Goal: Contribute content

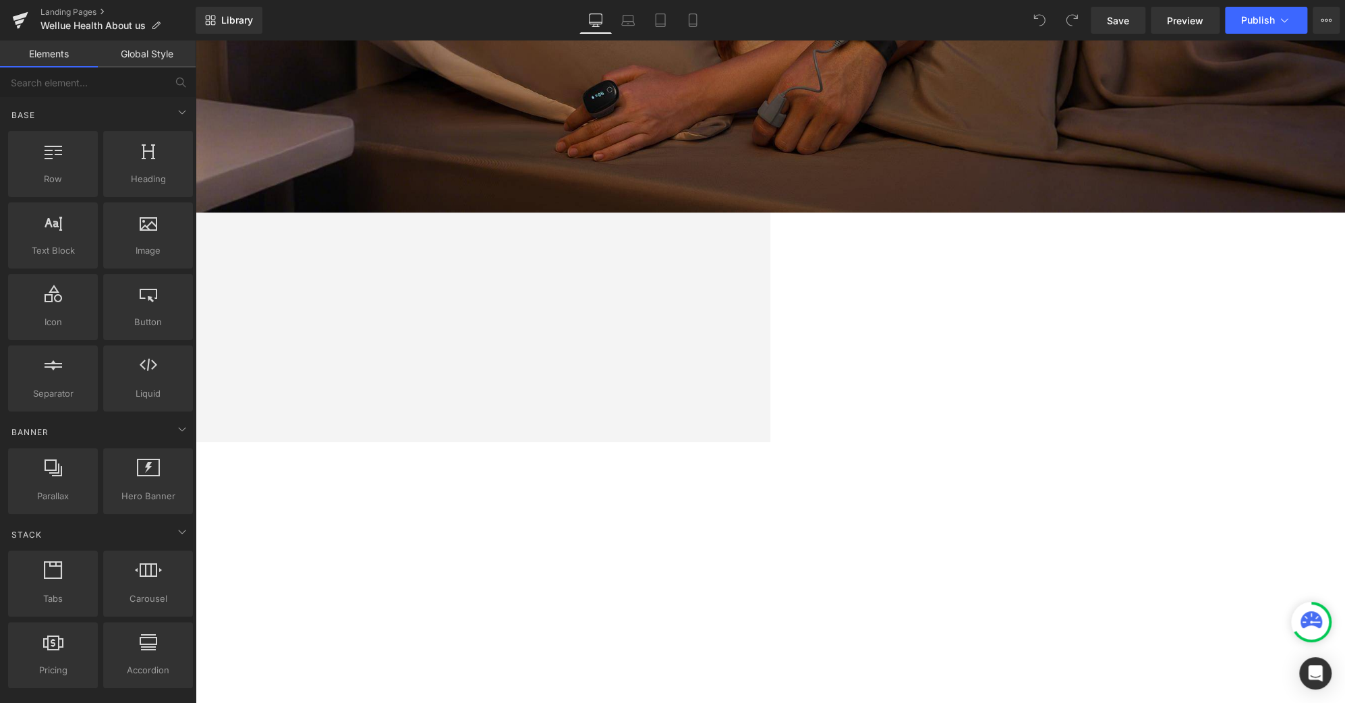
scroll to position [397, 0]
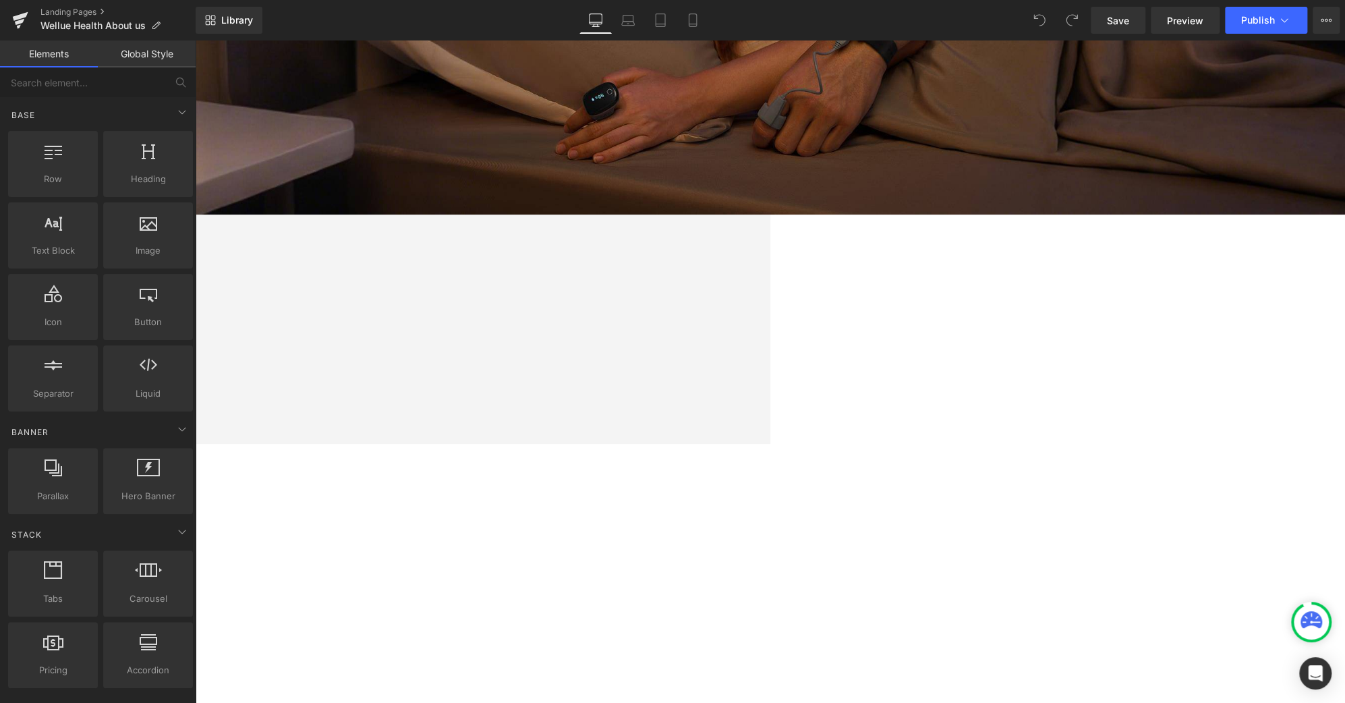
click at [195, 40] on link at bounding box center [195, 40] width 0 height 0
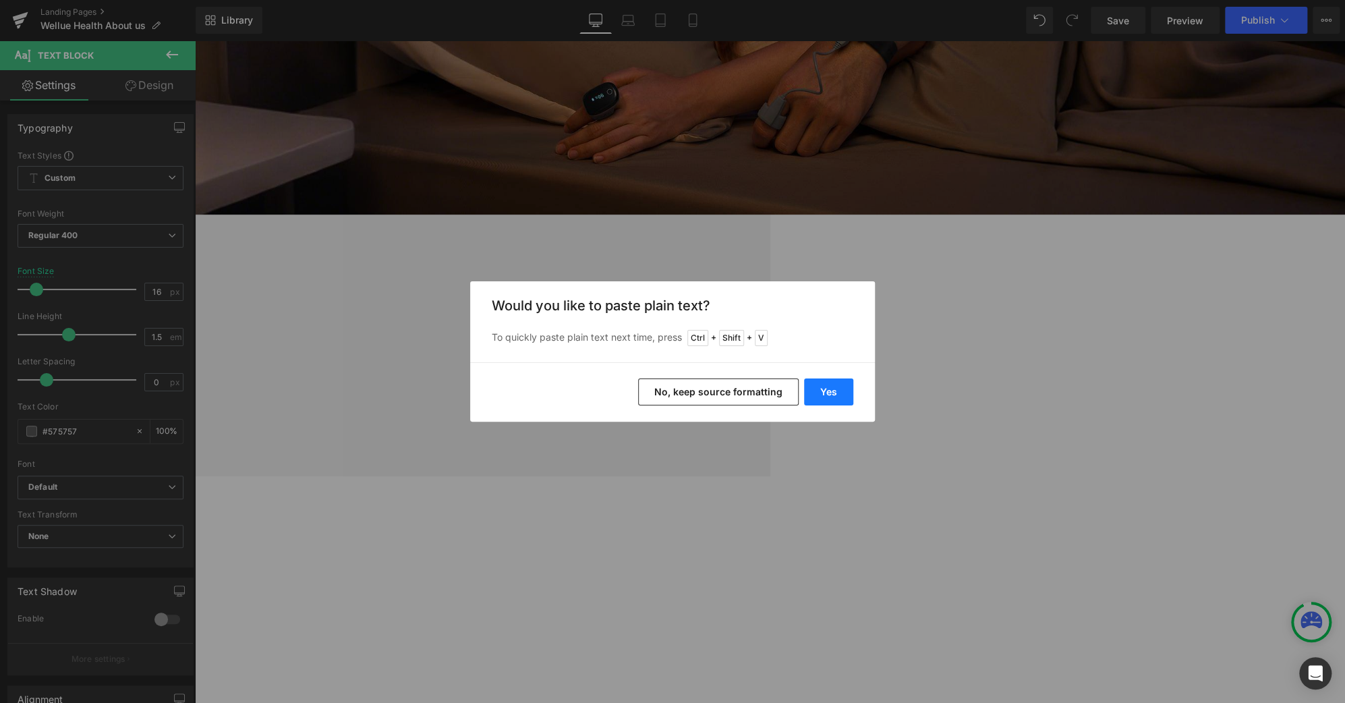
click at [839, 397] on button "Yes" at bounding box center [828, 391] width 49 height 27
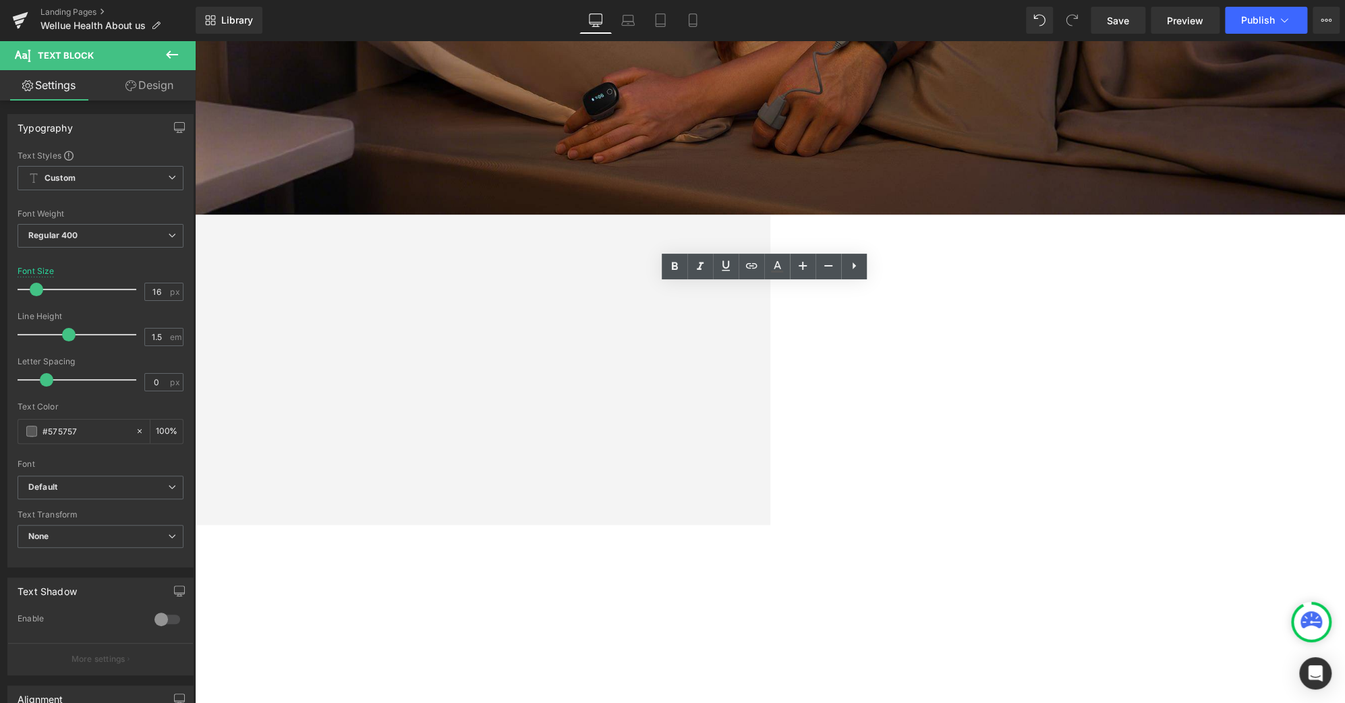
drag, startPoint x: 833, startPoint y: 418, endPoint x: 607, endPoint y: 432, distance: 225.7
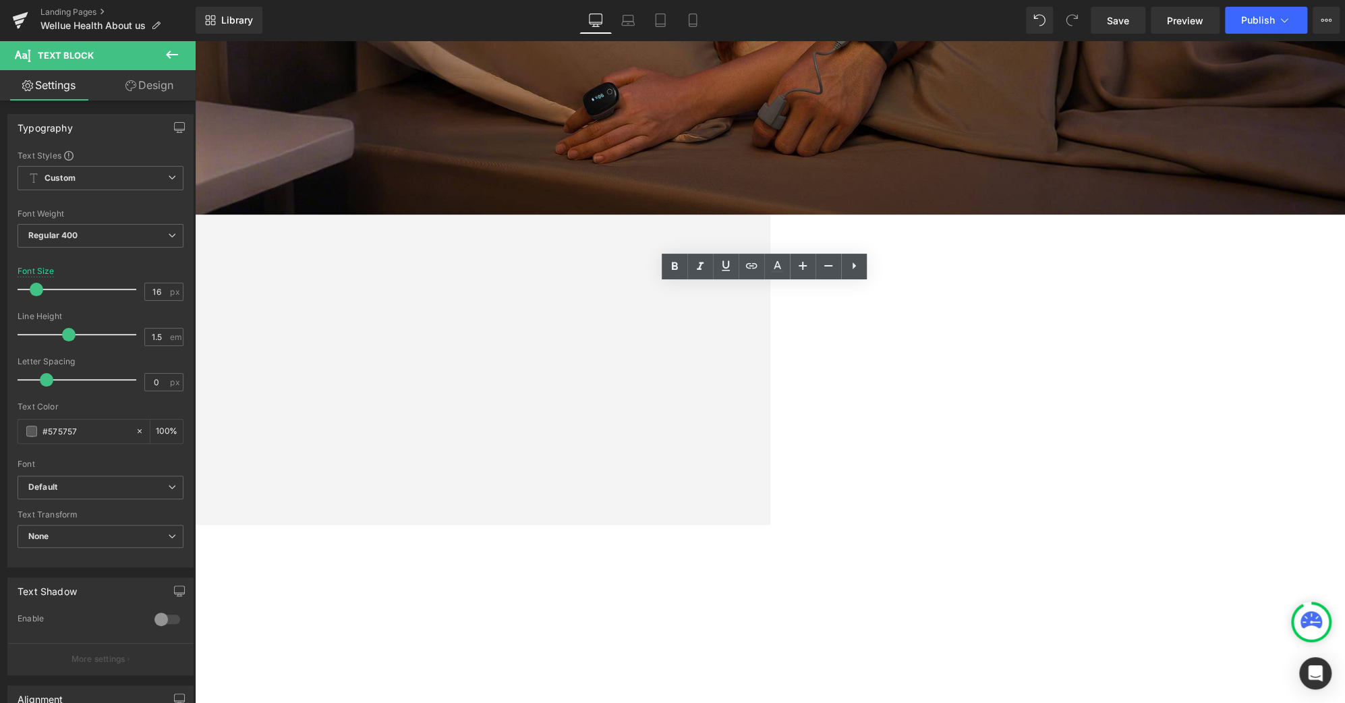
copy span "blend medical-grade accuracy with effortless usability"
drag, startPoint x: 608, startPoint y: 435, endPoint x: 509, endPoint y: 437, distance: 99.2
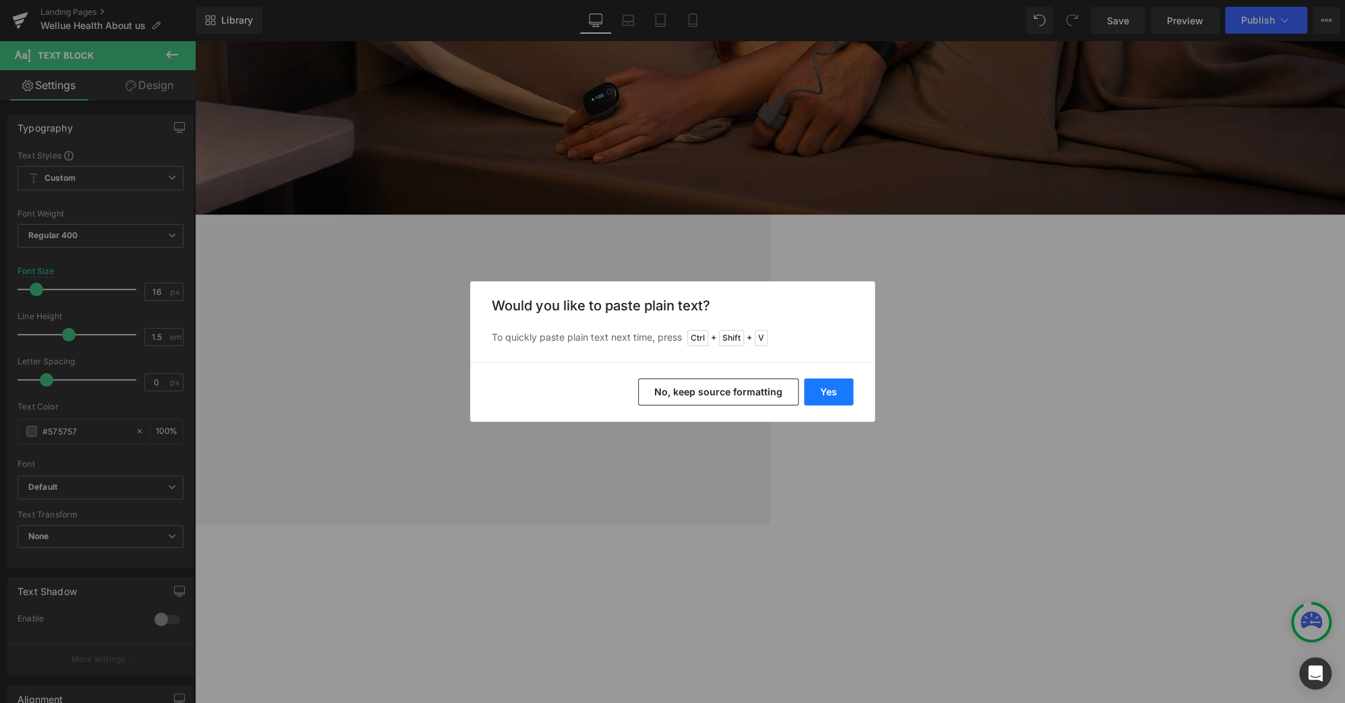
click at [832, 393] on button "Yes" at bounding box center [828, 391] width 49 height 27
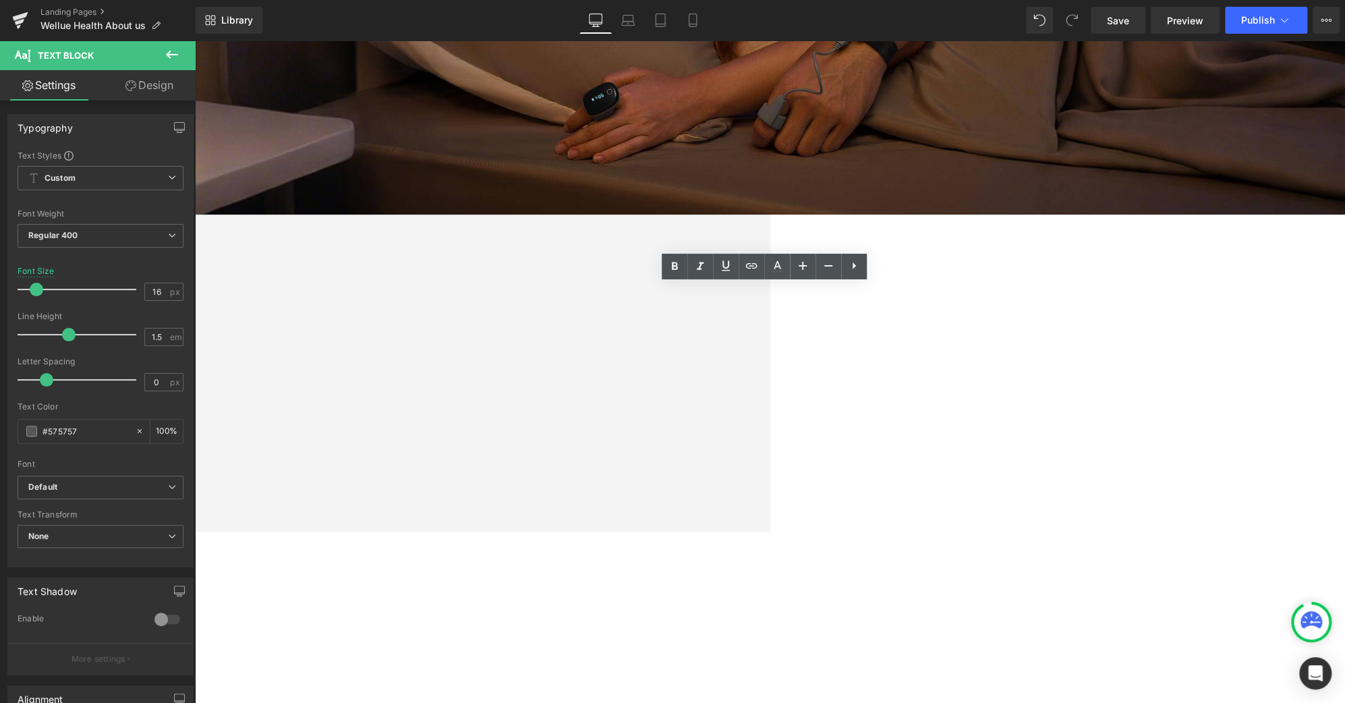
drag, startPoint x: 959, startPoint y: 353, endPoint x: 806, endPoint y: 376, distance: 155.5
copy span "within reach for all."
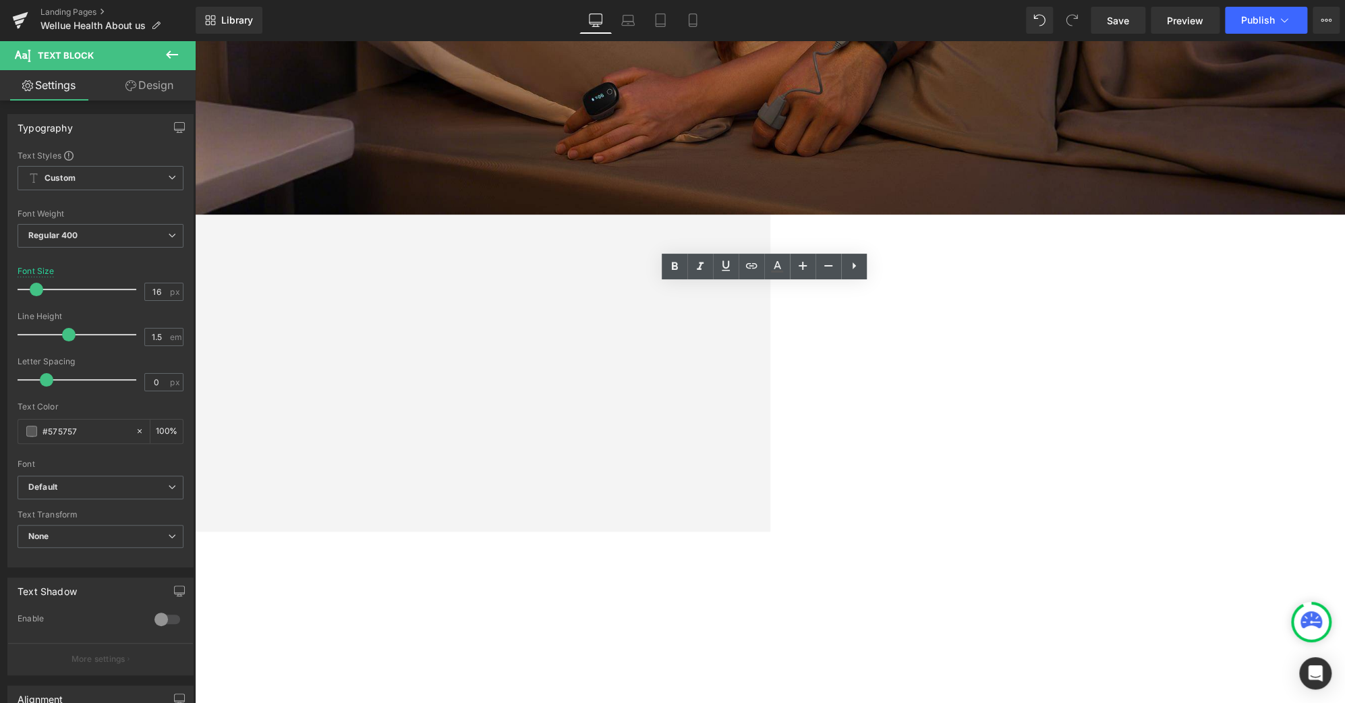
drag, startPoint x: 911, startPoint y: 453, endPoint x: 1062, endPoint y: 471, distance: 151.5
click at [770, 471] on div "About Us Heading Health isn’t measured only by data. It’s about freedom, confid…" at bounding box center [195, 331] width 1150 height 320
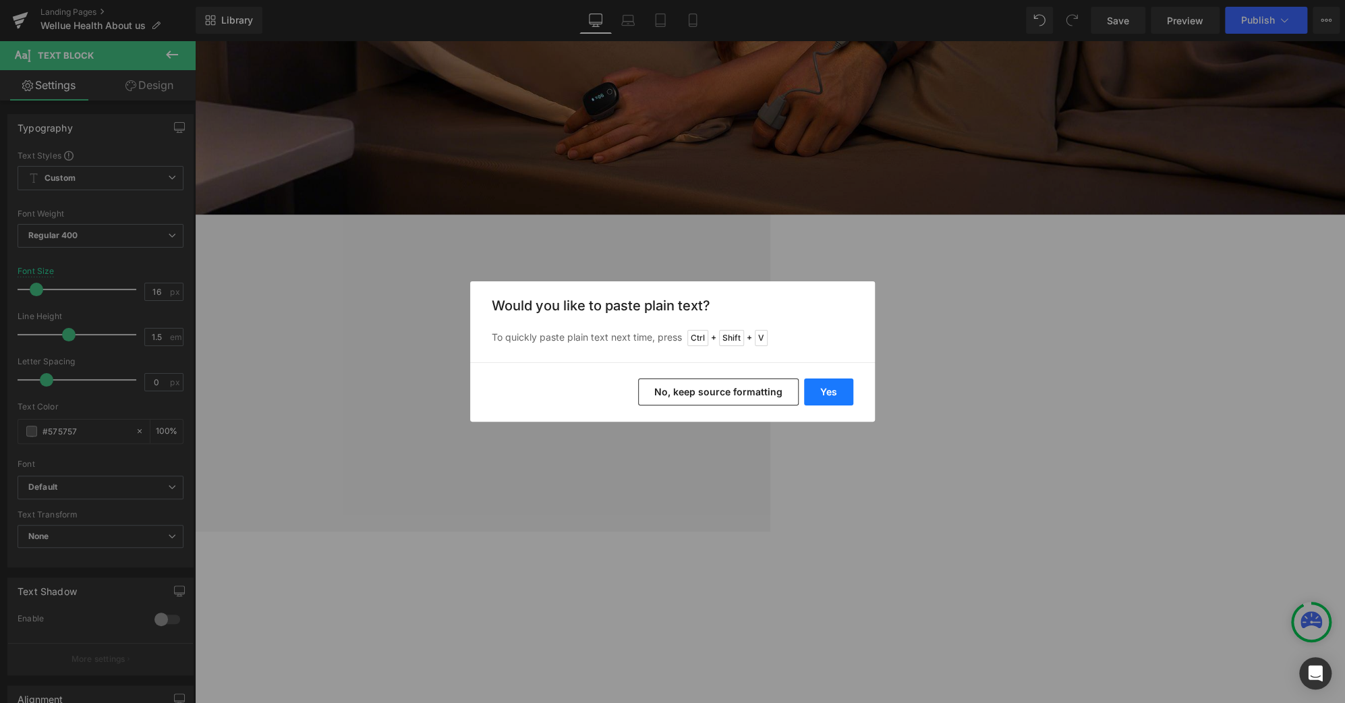
click at [824, 389] on button "Yes" at bounding box center [828, 391] width 49 height 27
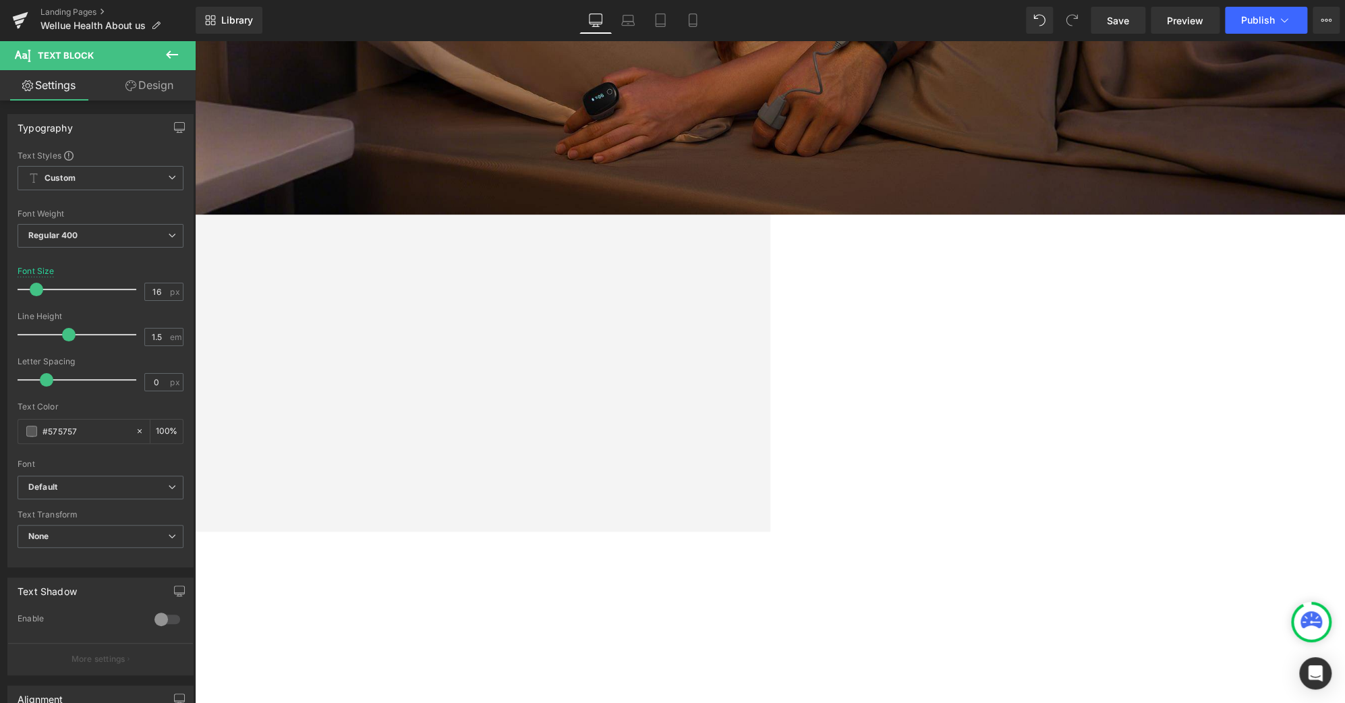
drag, startPoint x: 1013, startPoint y: 453, endPoint x: 465, endPoint y: 378, distance: 553.7
click at [465, 378] on div "About Us Heading Health isn’t measured only by data. It’s about freedom, confid…" at bounding box center [195, 324] width 1150 height 306
copy div "for all. GetWellue was founded on a simple belief — everyone deserves easy acce…"
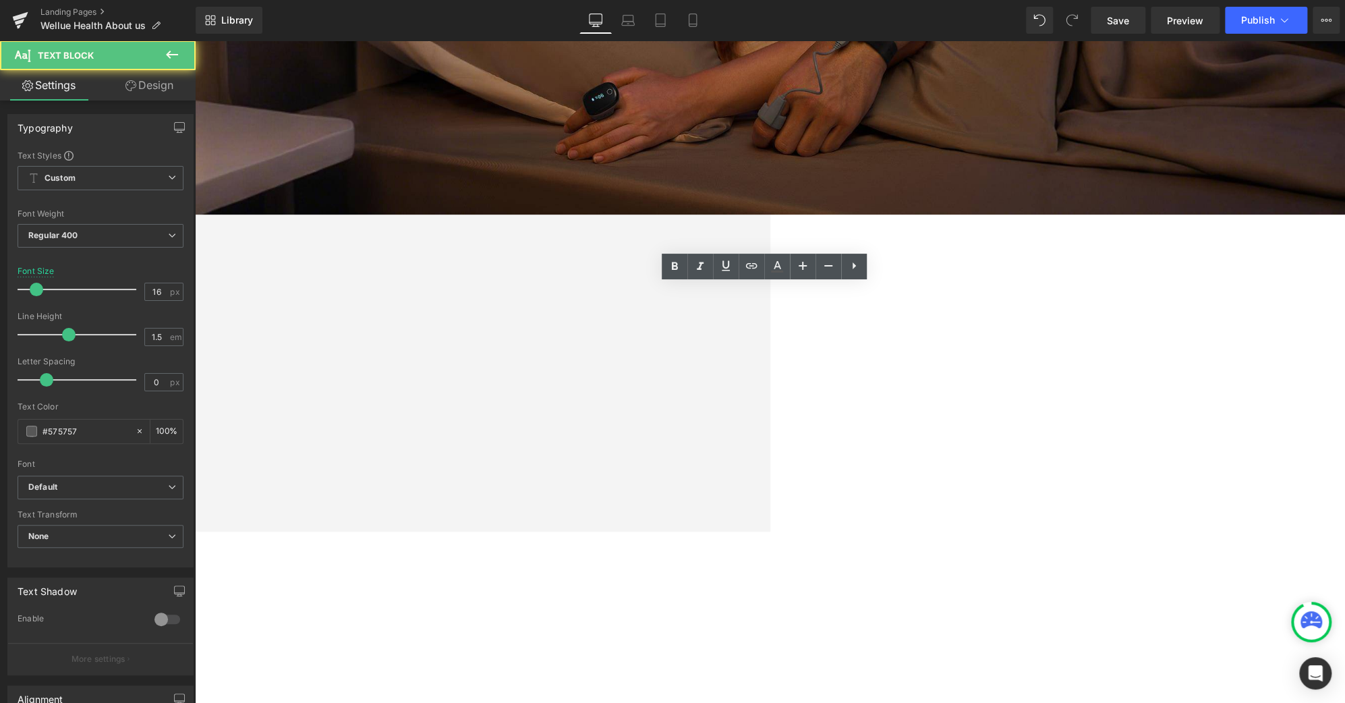
drag, startPoint x: 1012, startPoint y: 455, endPoint x: 461, endPoint y: 409, distance: 553.1
click at [461, 409] on div "About Us Heading Health isn’t measured only by data. It’s about freedom, confid…" at bounding box center [195, 324] width 1150 height 306
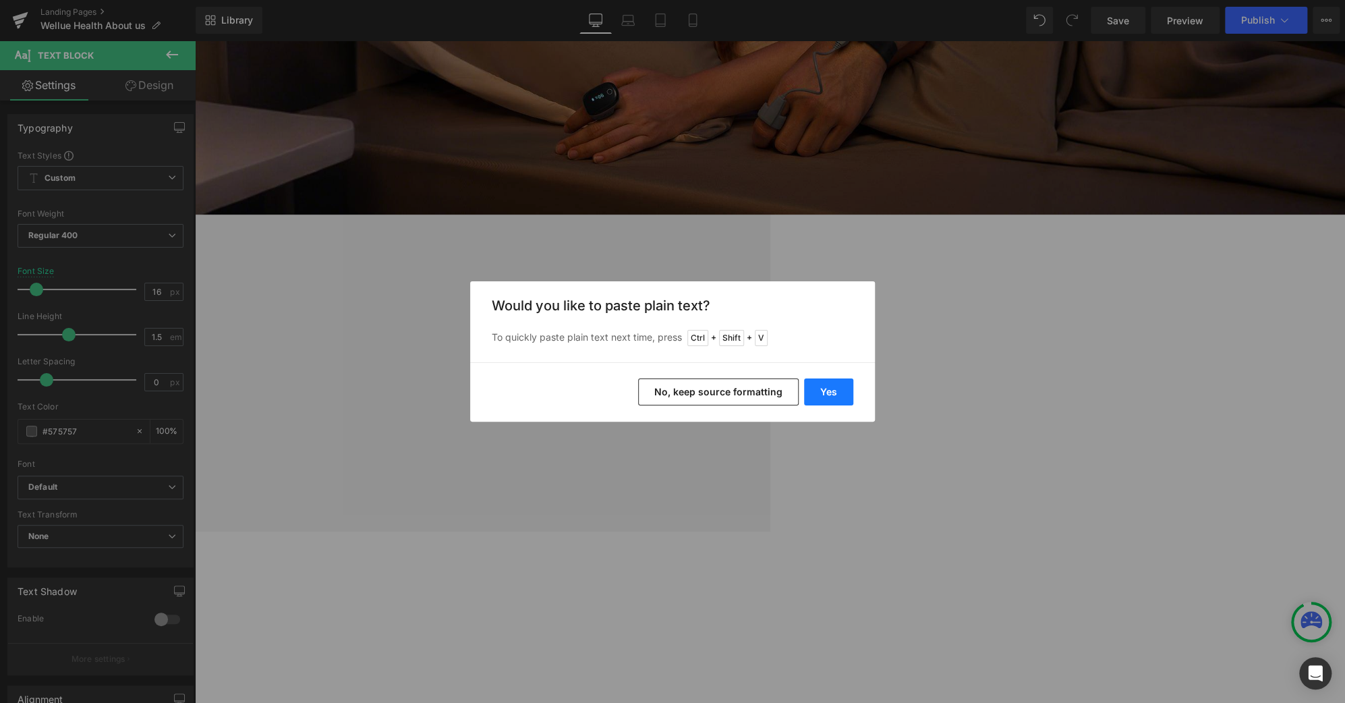
click at [837, 388] on button "Yes" at bounding box center [828, 391] width 49 height 27
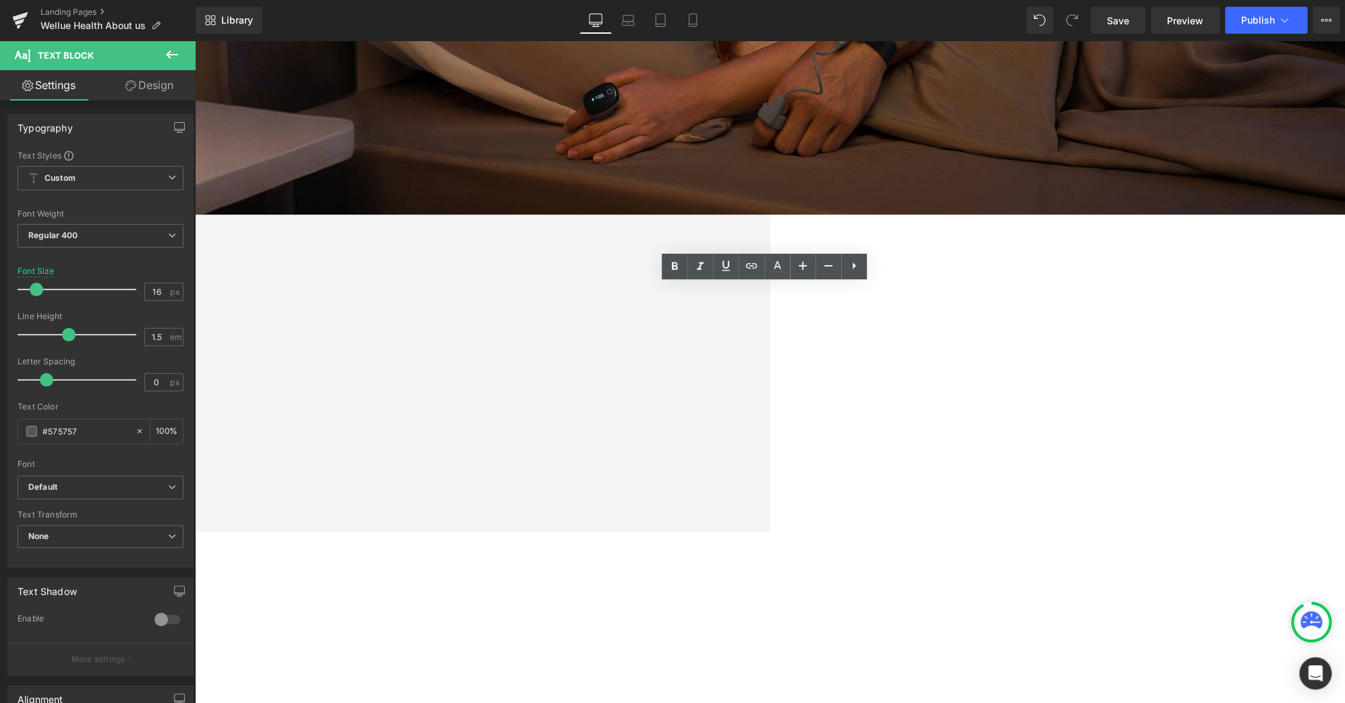
drag, startPoint x: 507, startPoint y: 405, endPoint x: 515, endPoint y: 300, distance: 105.5
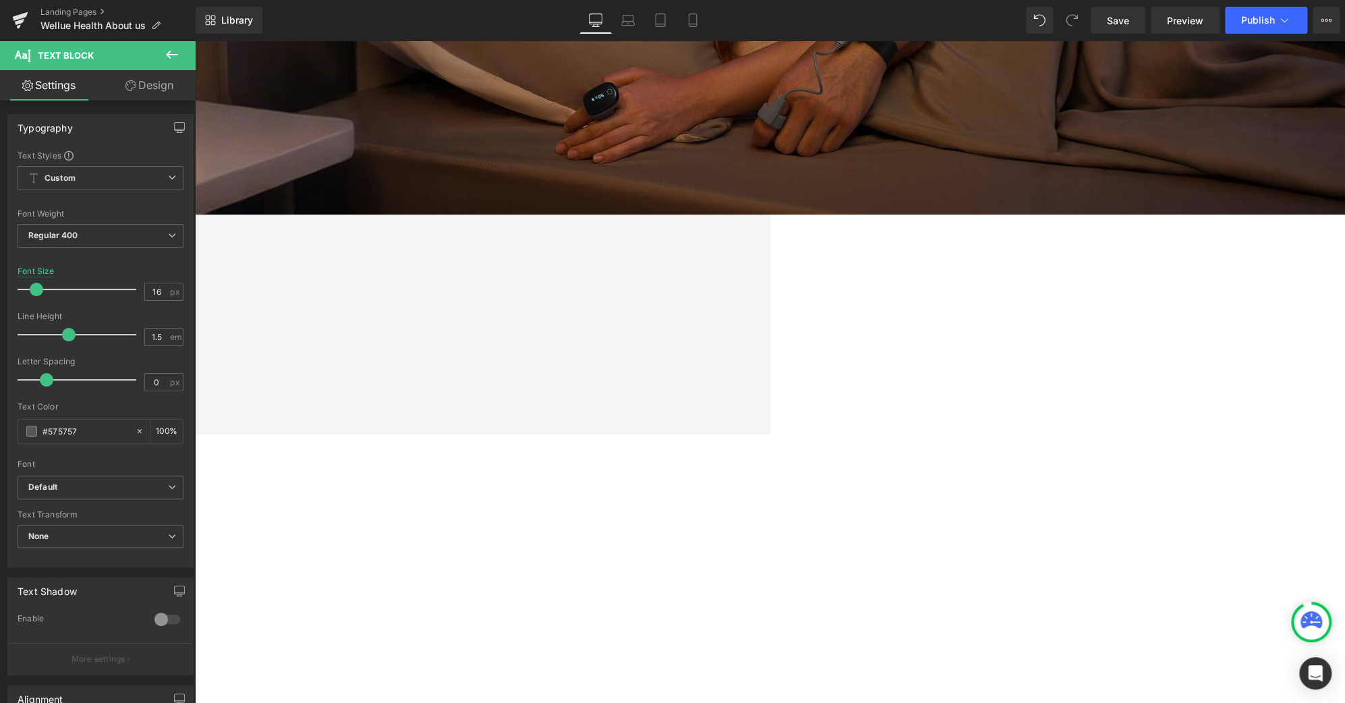
click at [770, 309] on div "About Us Heading Health isn’t measured only by data. It’s about freedom, confid…" at bounding box center [195, 282] width 1150 height 223
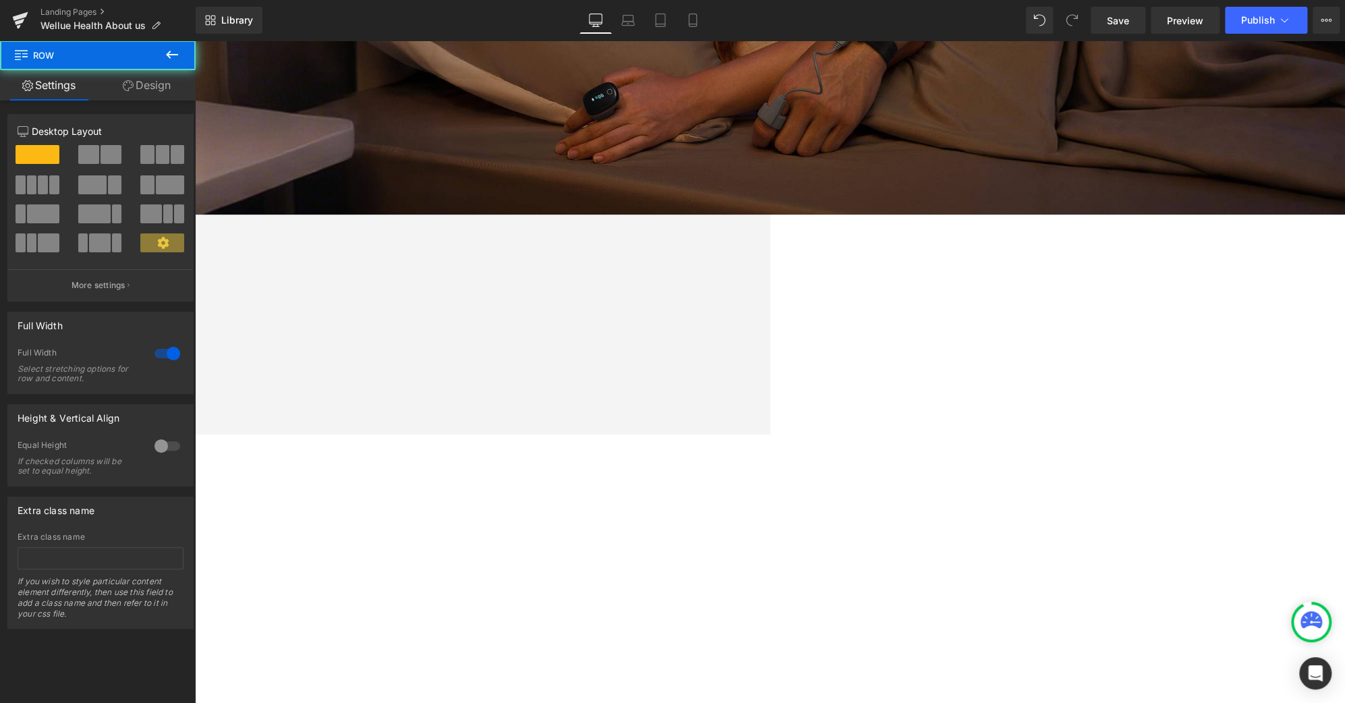
click at [195, 40] on span "Text Block" at bounding box center [195, 40] width 0 height 0
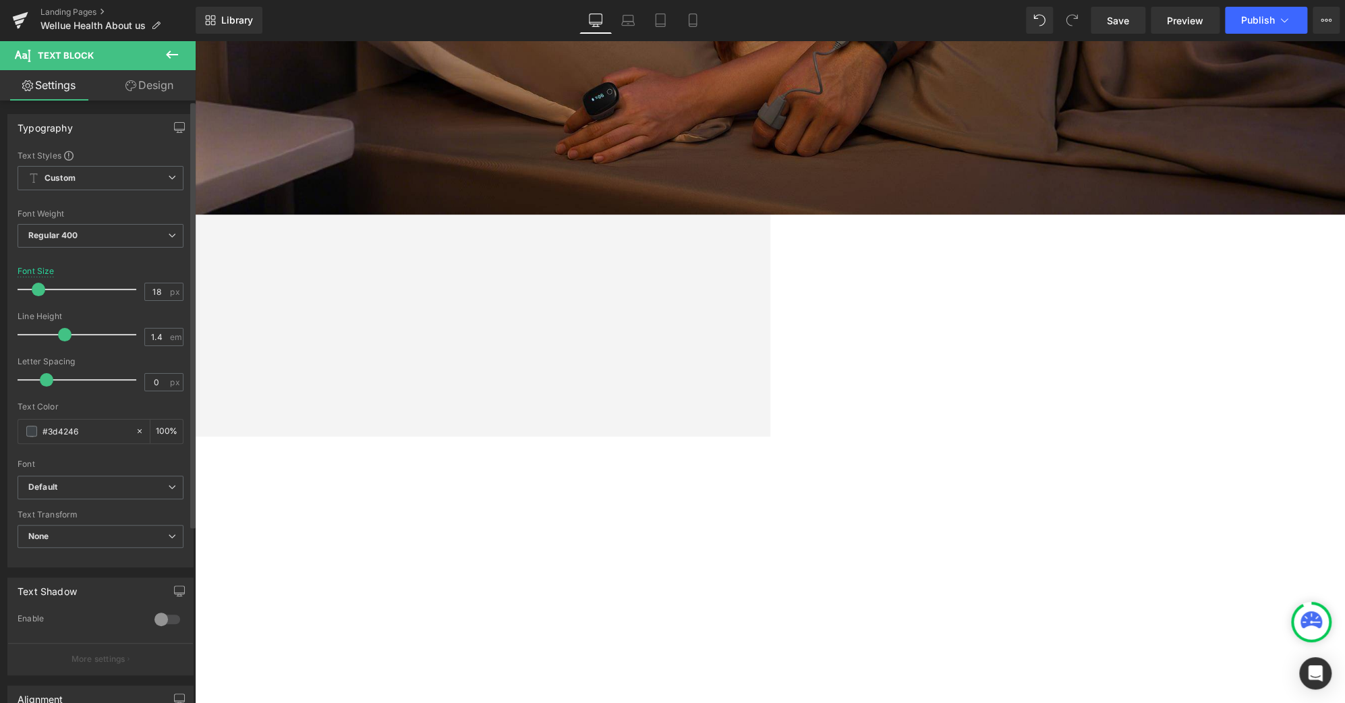
type input "1.5"
drag, startPoint x: 58, startPoint y: 333, endPoint x: 65, endPoint y: 335, distance: 6.9
click at [65, 335] on span at bounding box center [68, 334] width 13 height 13
click at [38, 283] on span at bounding box center [39, 289] width 13 height 13
click at [40, 284] on span at bounding box center [40, 289] width 13 height 13
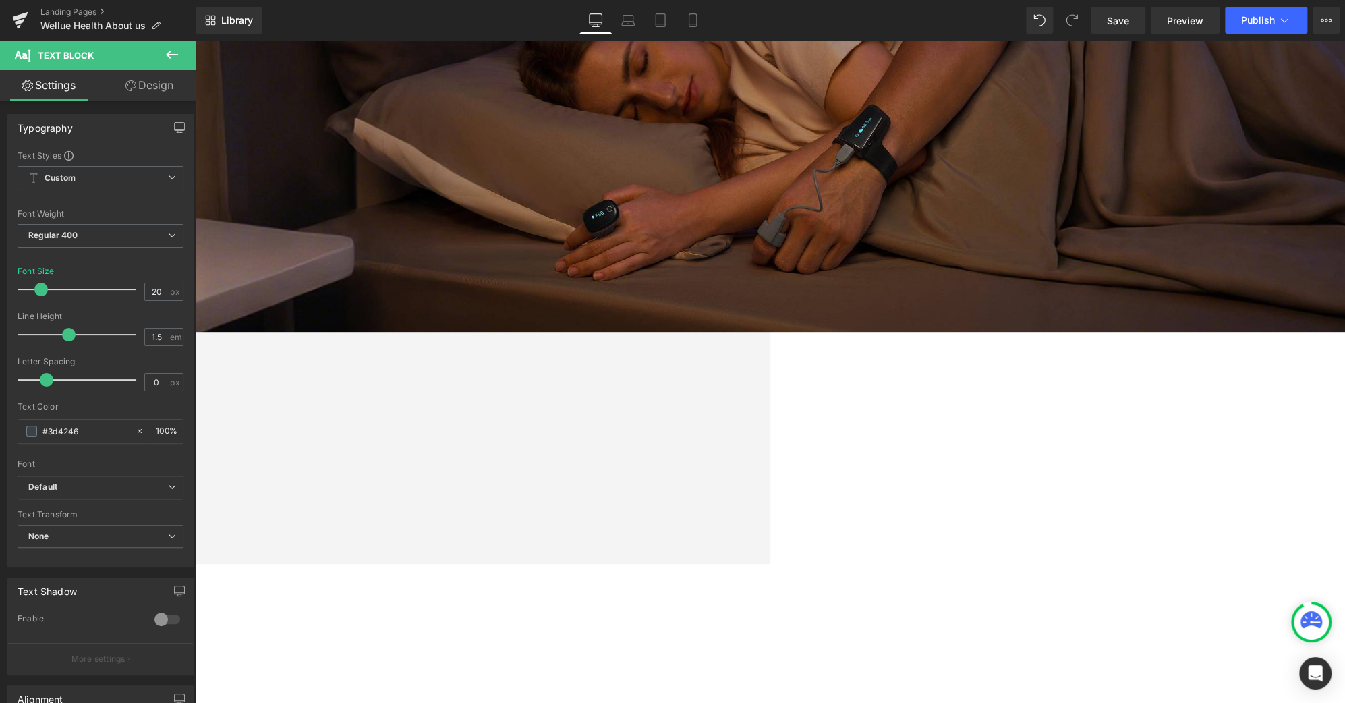
scroll to position [298, 0]
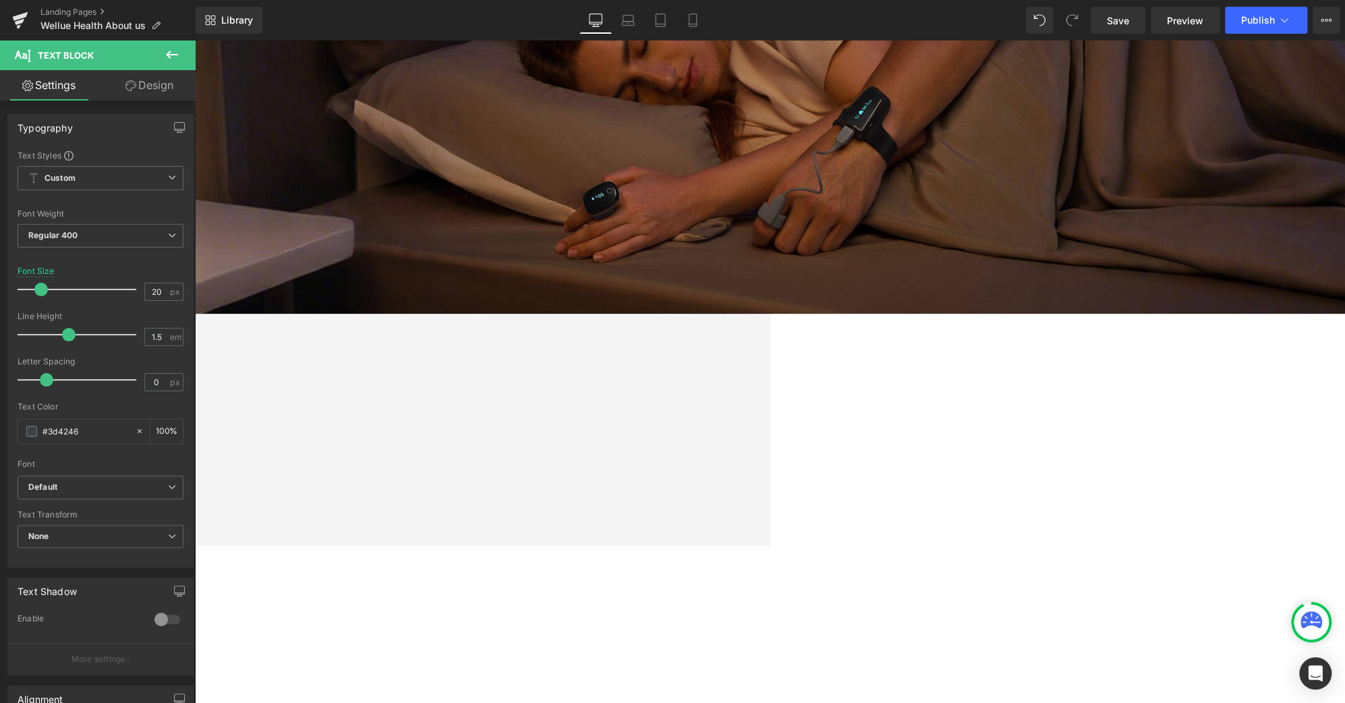
click at [195, 40] on span "Text Block" at bounding box center [195, 40] width 0 height 0
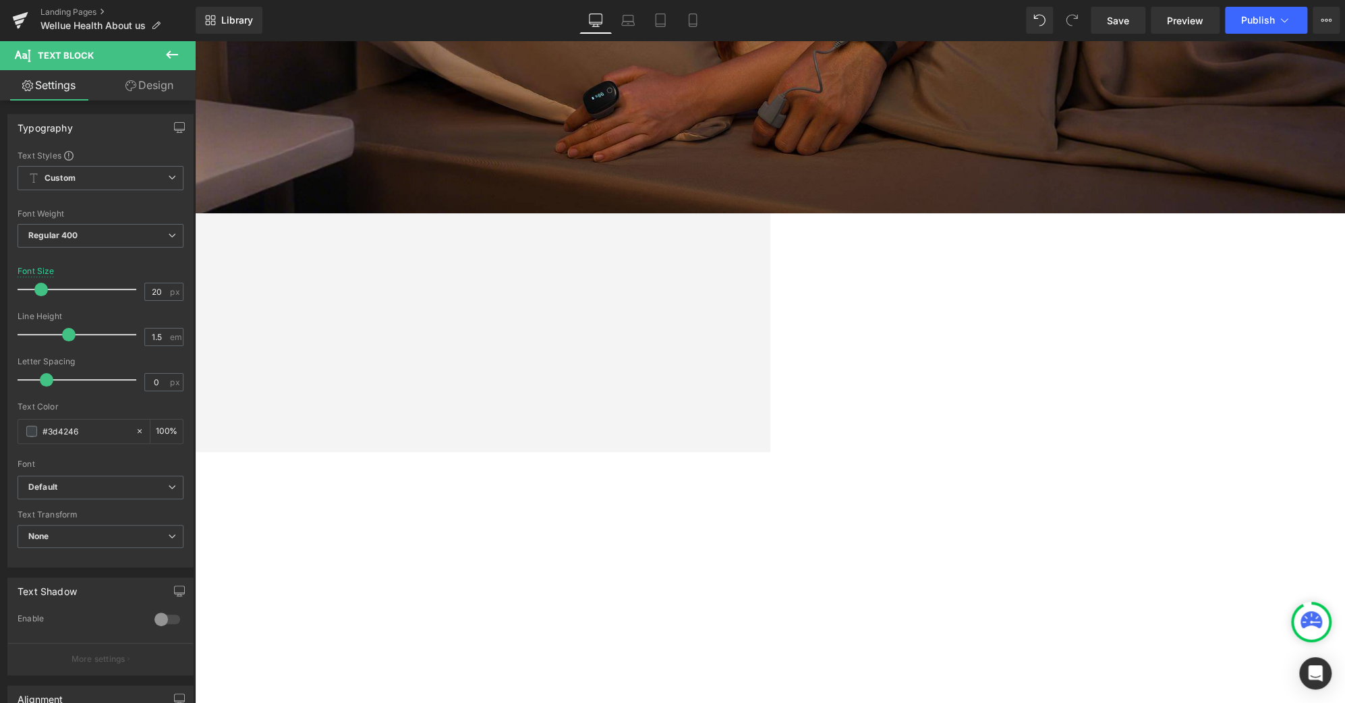
scroll to position [397, 0]
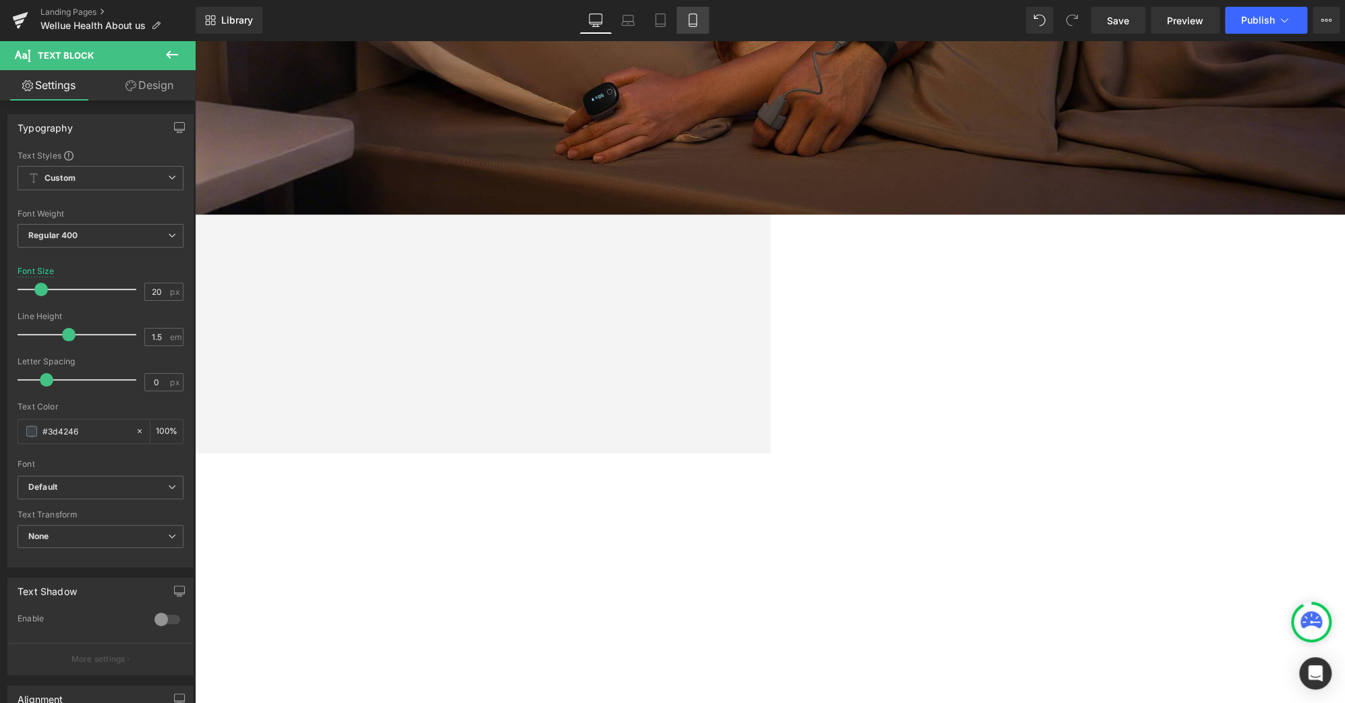
click at [694, 24] on icon at bounding box center [692, 24] width 7 height 0
type input "17"
type input "100"
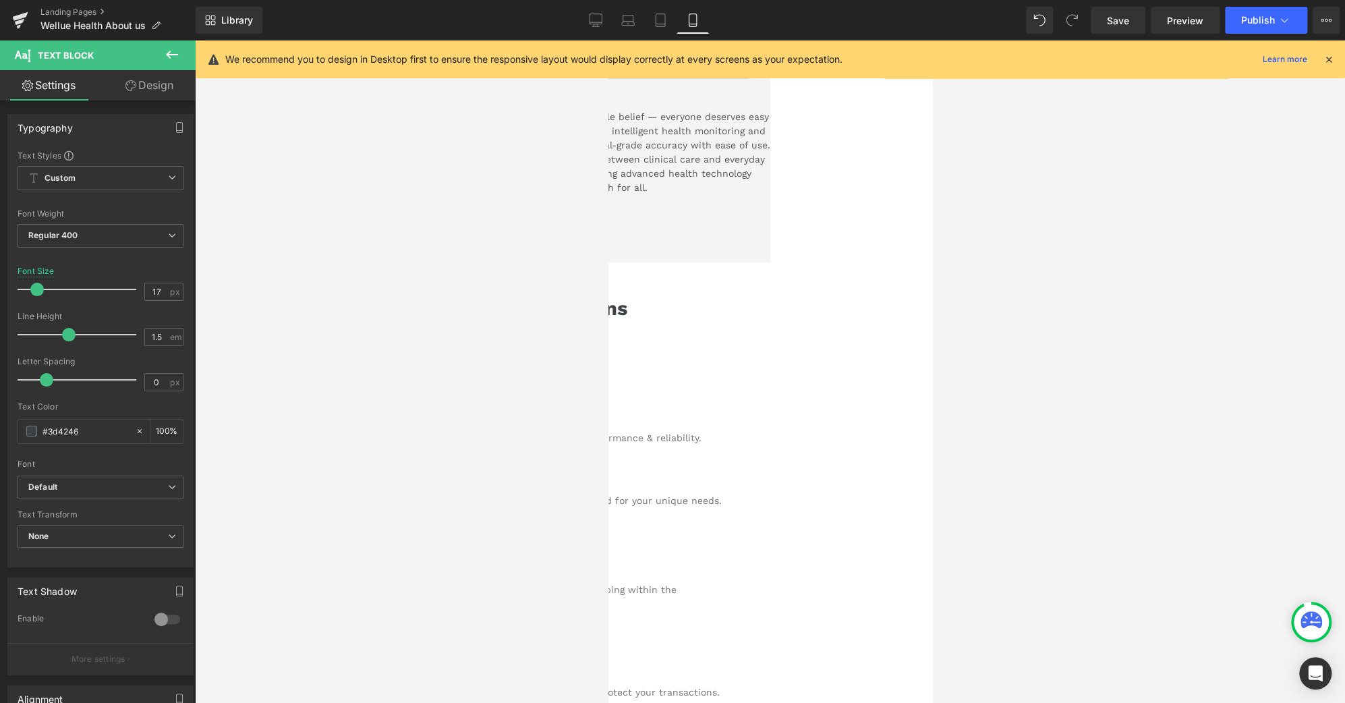
scroll to position [122, 0]
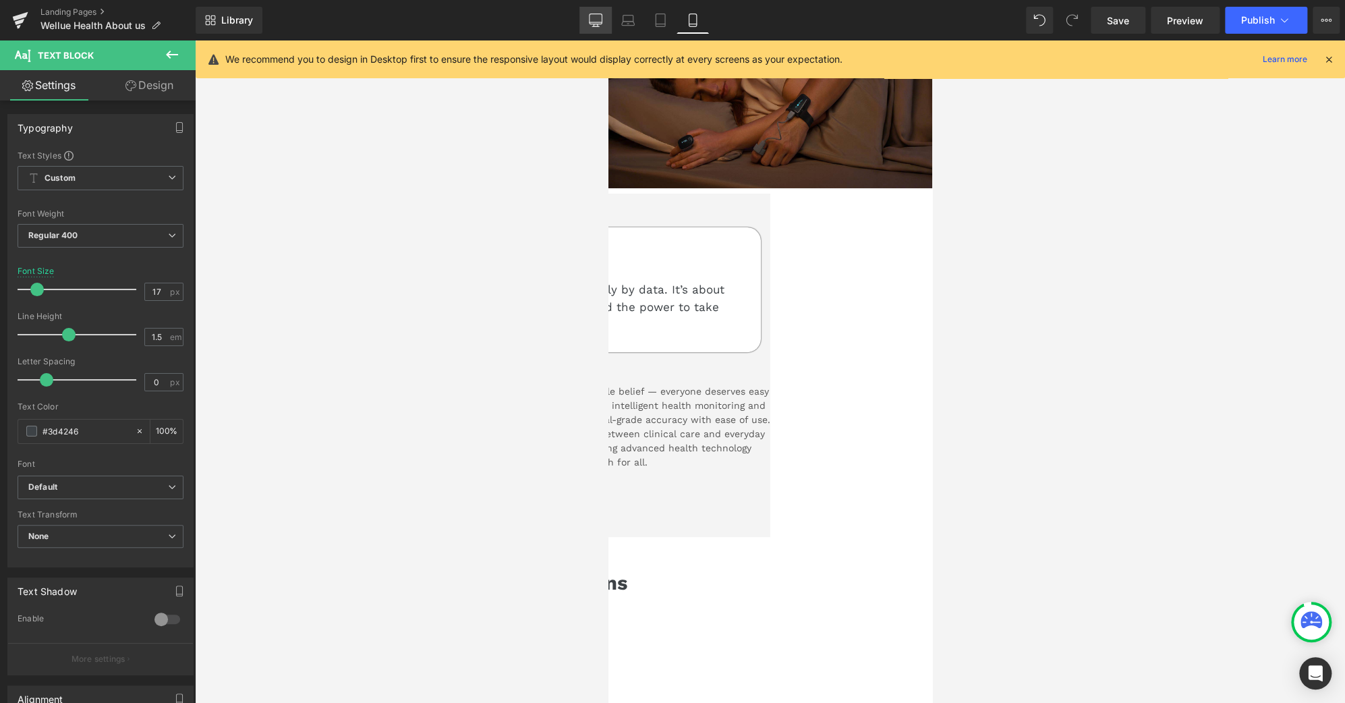
click at [594, 22] on icon at bounding box center [595, 19] width 13 height 13
type input "20"
type input "100"
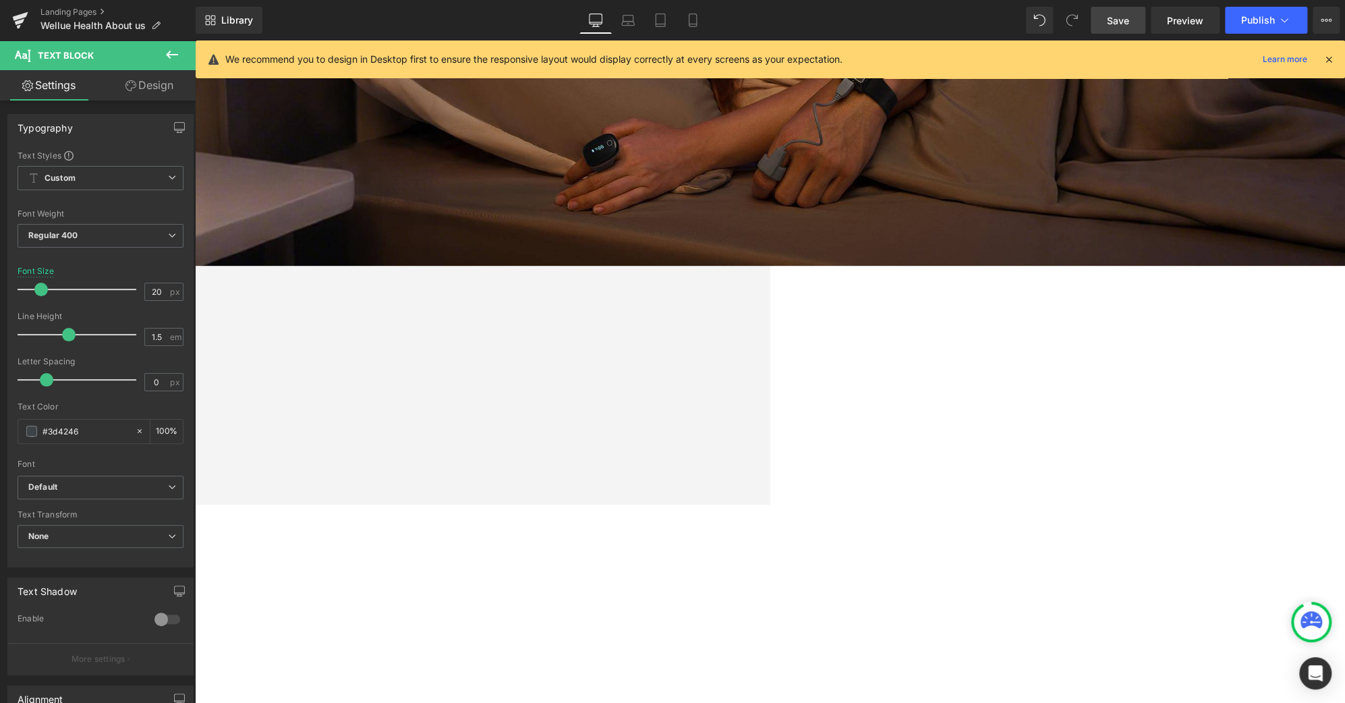
click at [1116, 20] on span "Save" at bounding box center [1118, 20] width 22 height 14
click at [1276, 28] on button "Publish" at bounding box center [1266, 20] width 82 height 27
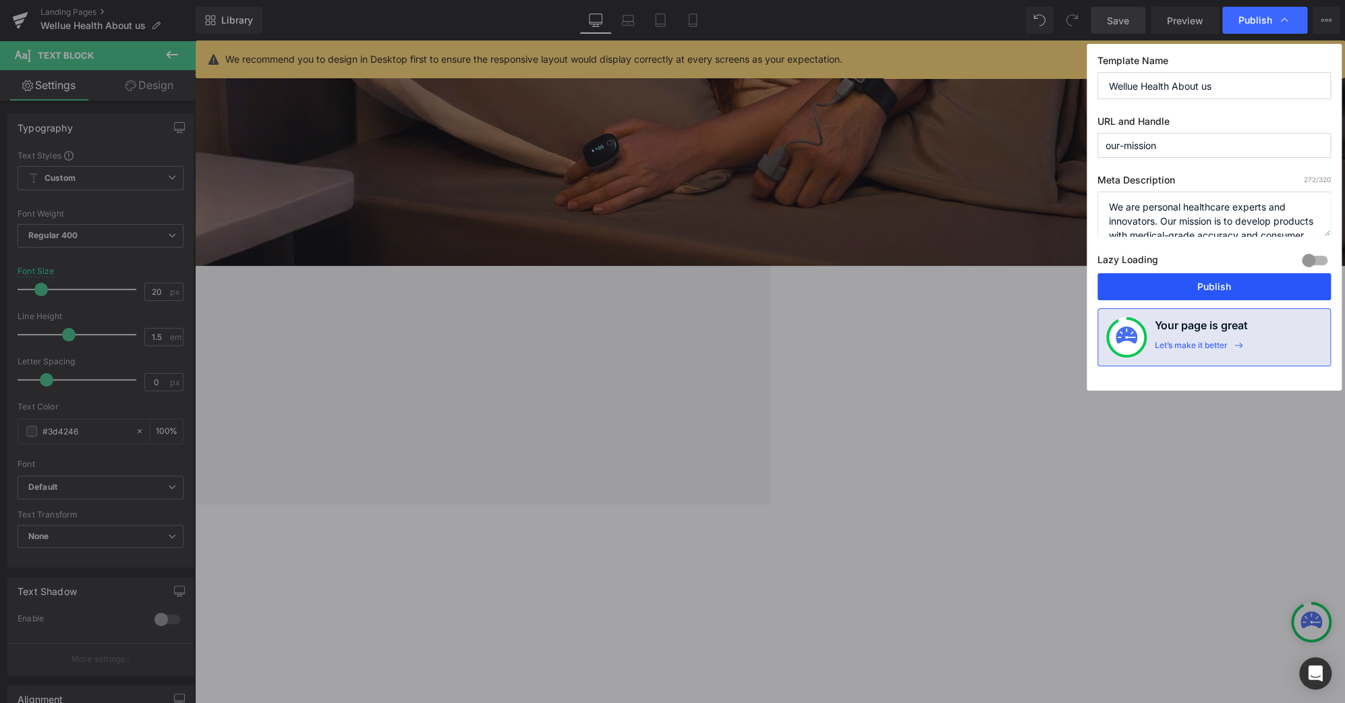
click at [1213, 285] on button "Publish" at bounding box center [1214, 286] width 233 height 27
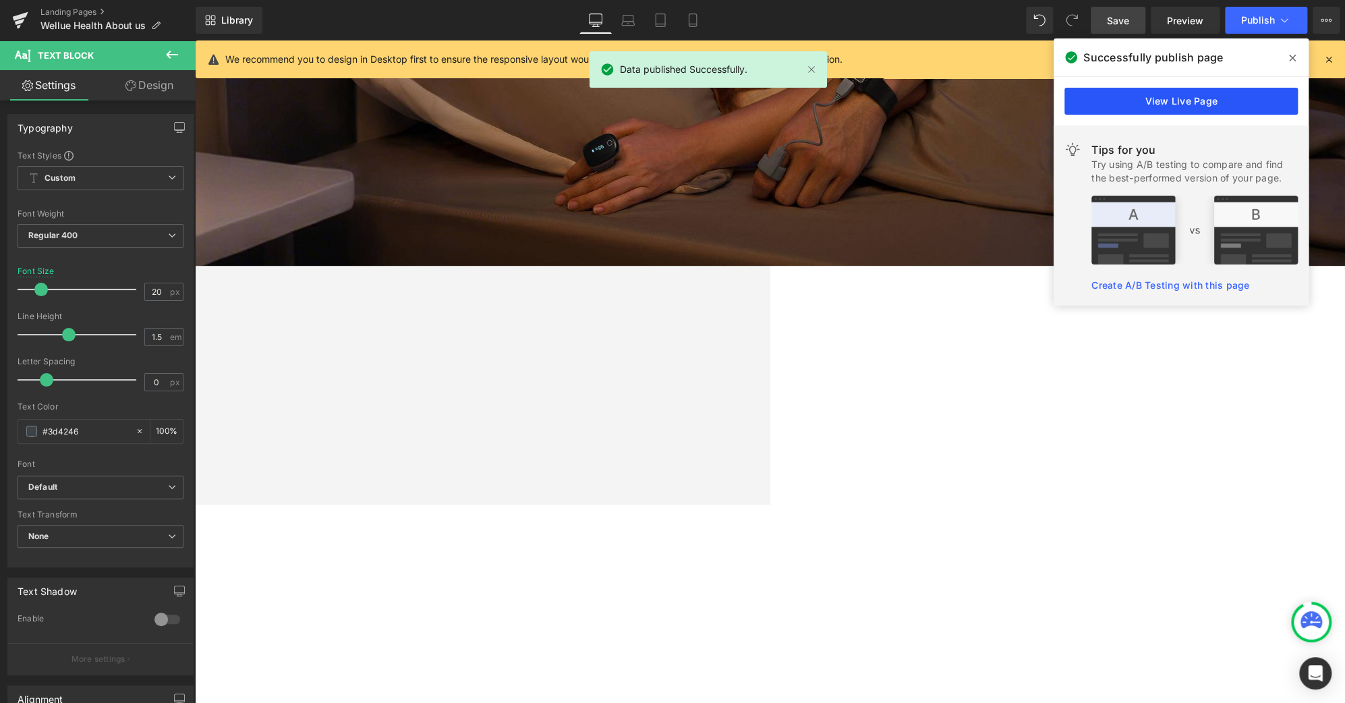
click at [1243, 106] on link "View Live Page" at bounding box center [1181, 101] width 233 height 27
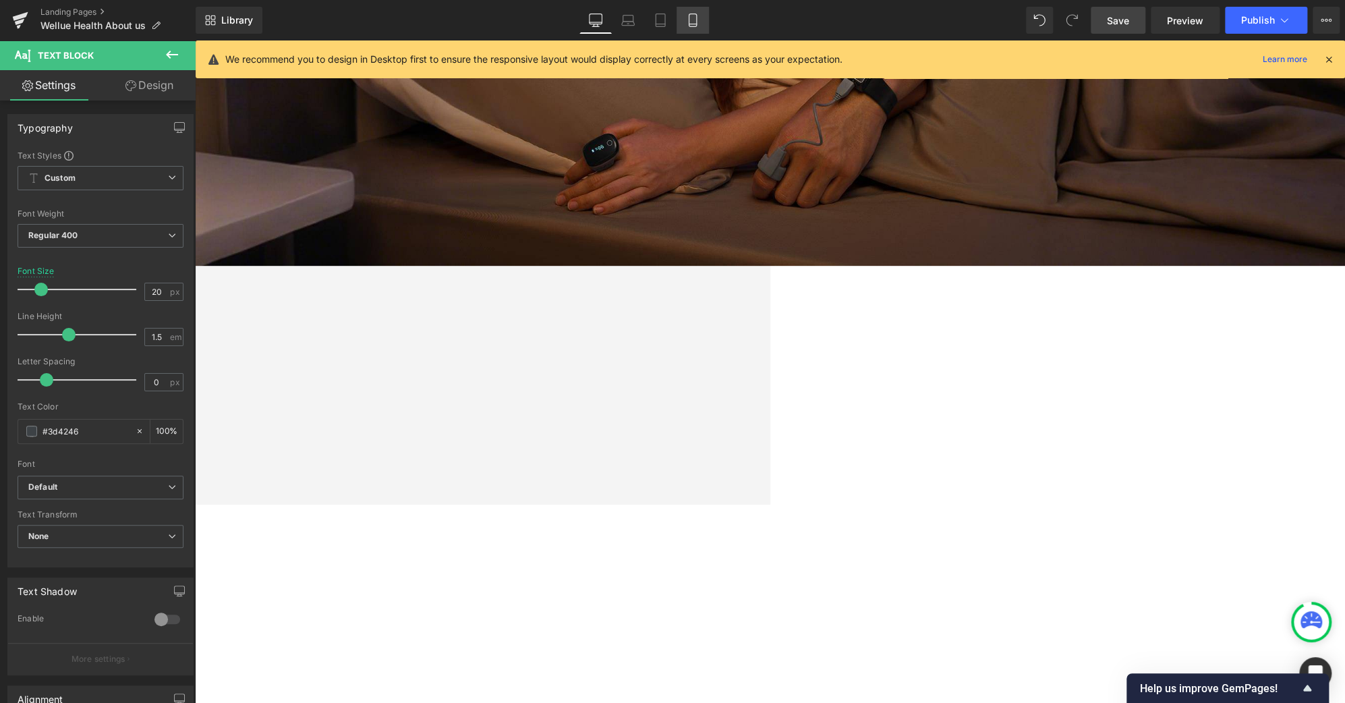
click at [679, 24] on link "Mobile" at bounding box center [693, 20] width 32 height 27
type input "17"
type input "100"
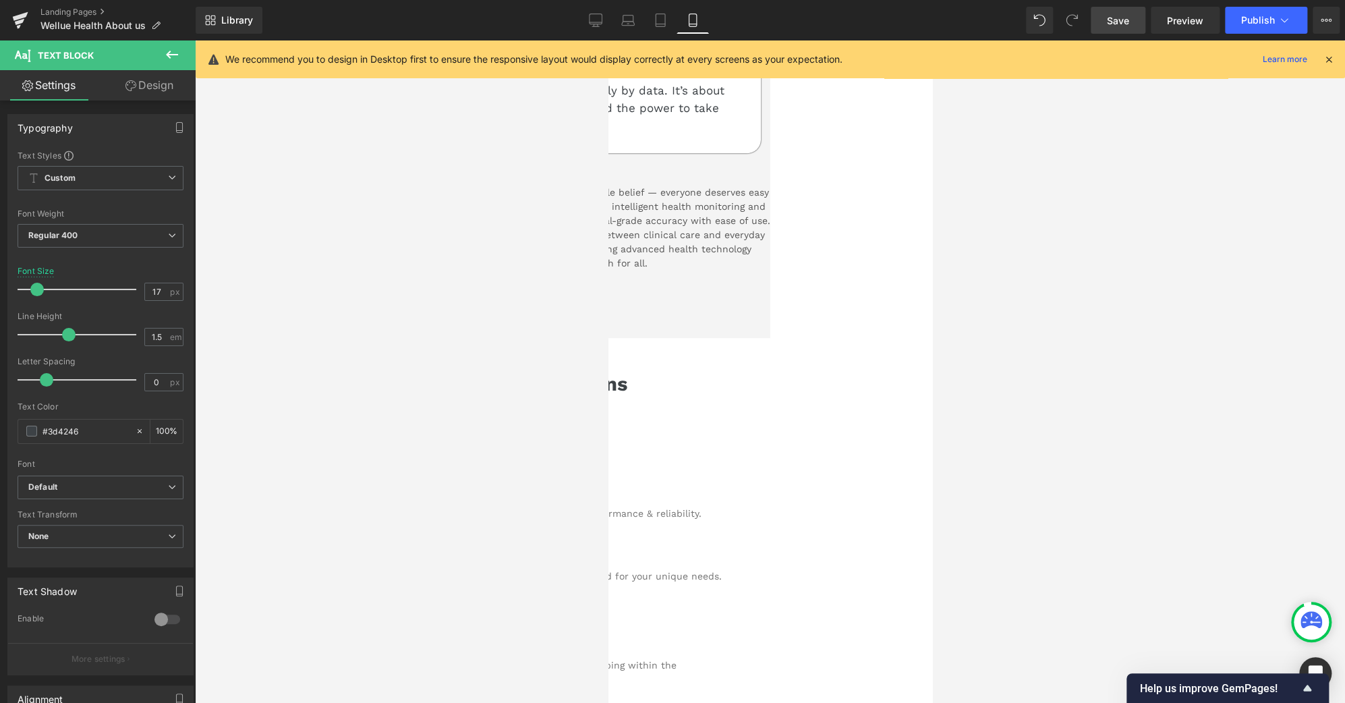
scroll to position [321, 0]
click at [81, 8] on link "Landing Pages" at bounding box center [117, 12] width 155 height 11
